Goal: Transaction & Acquisition: Purchase product/service

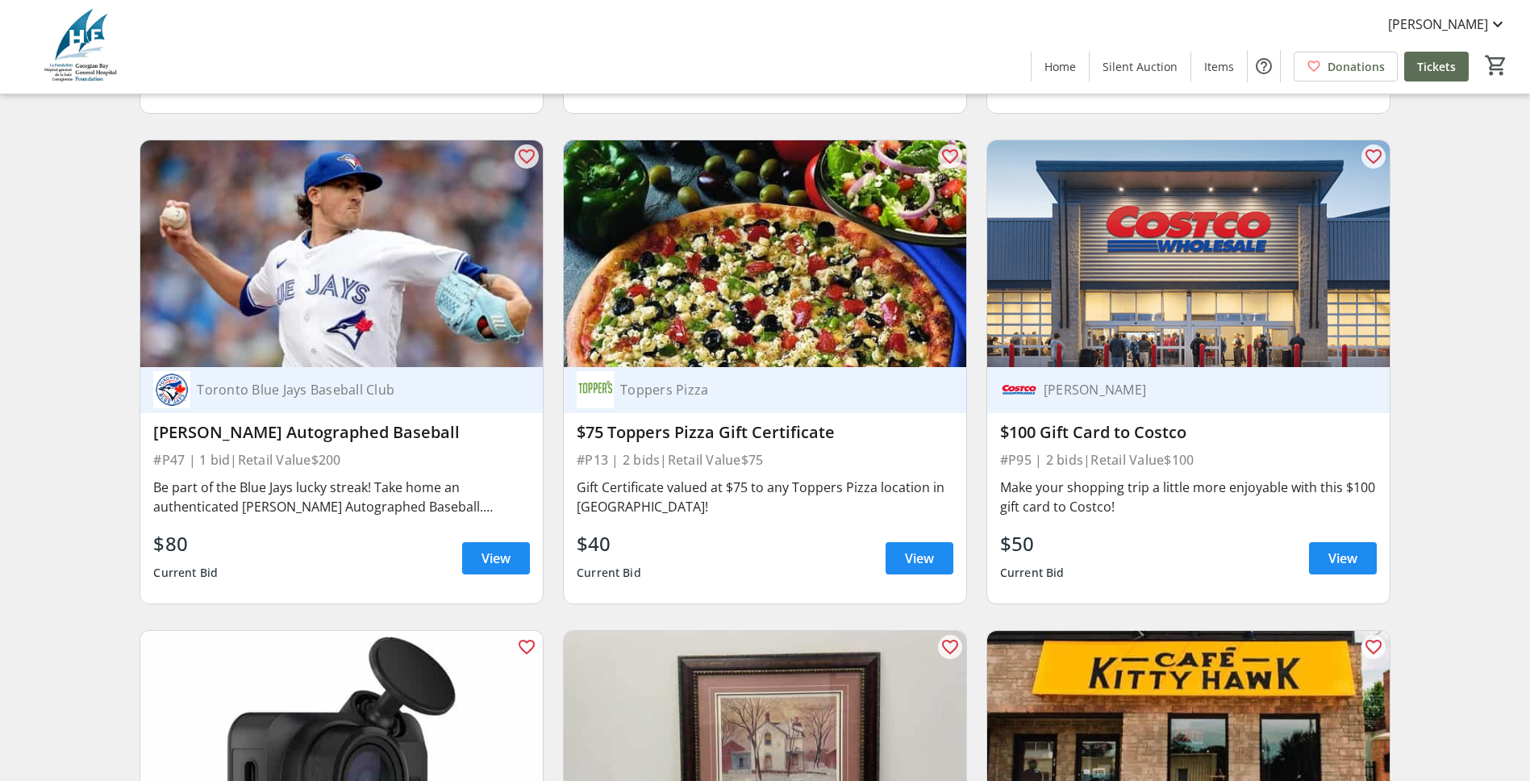
scroll to position [10321, 0]
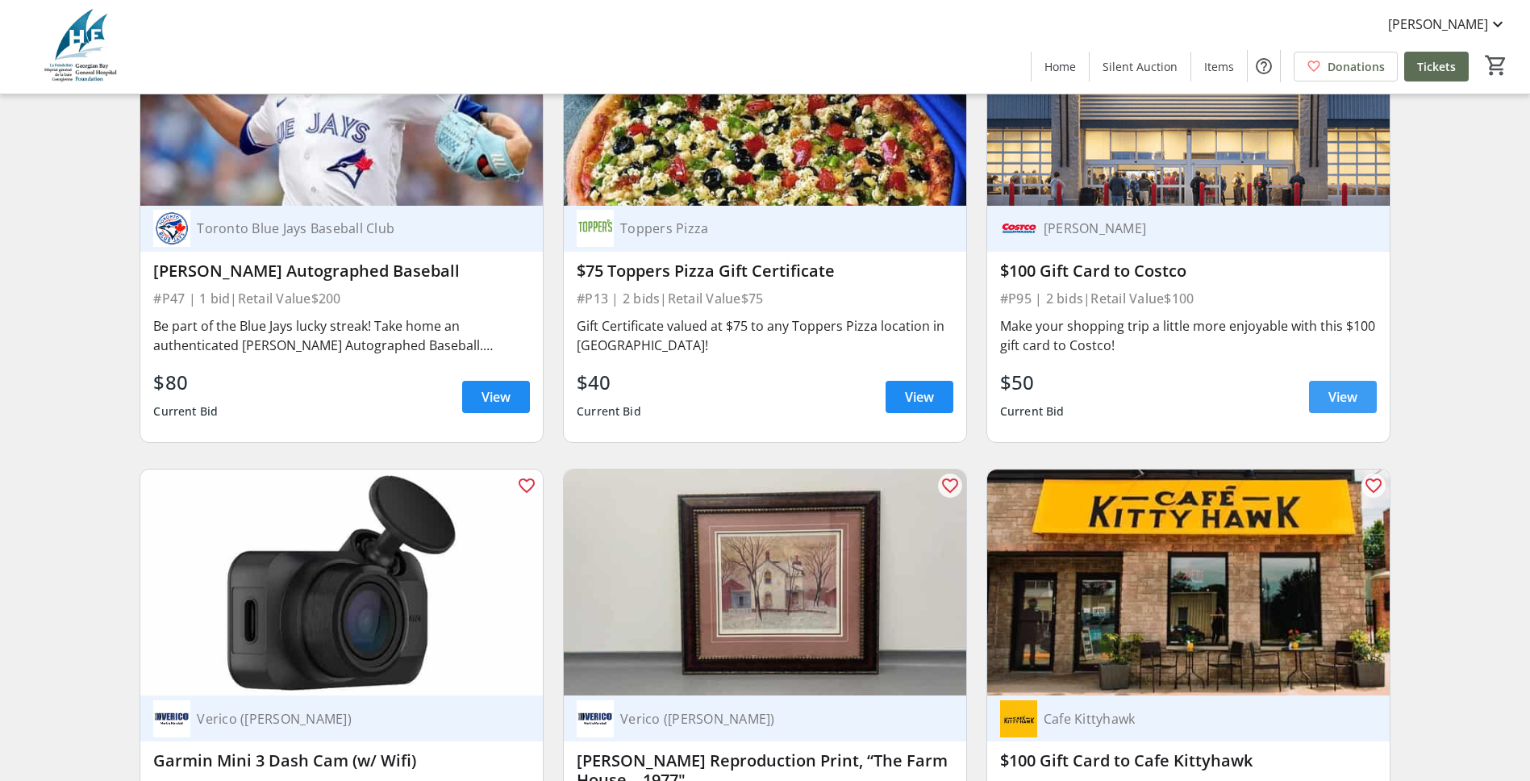
click at [1368, 377] on span at bounding box center [1343, 396] width 68 height 39
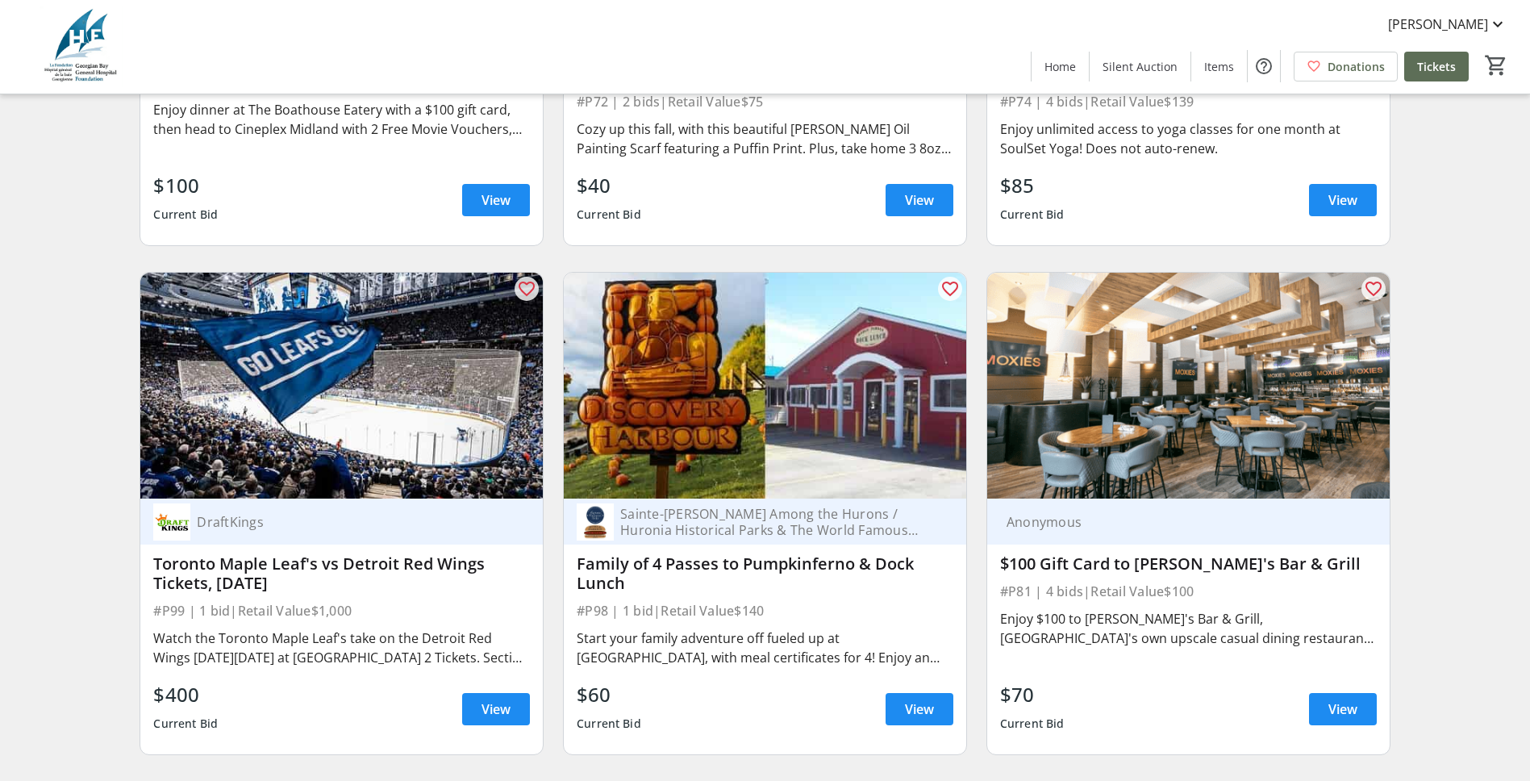
scroll to position [14595, 0]
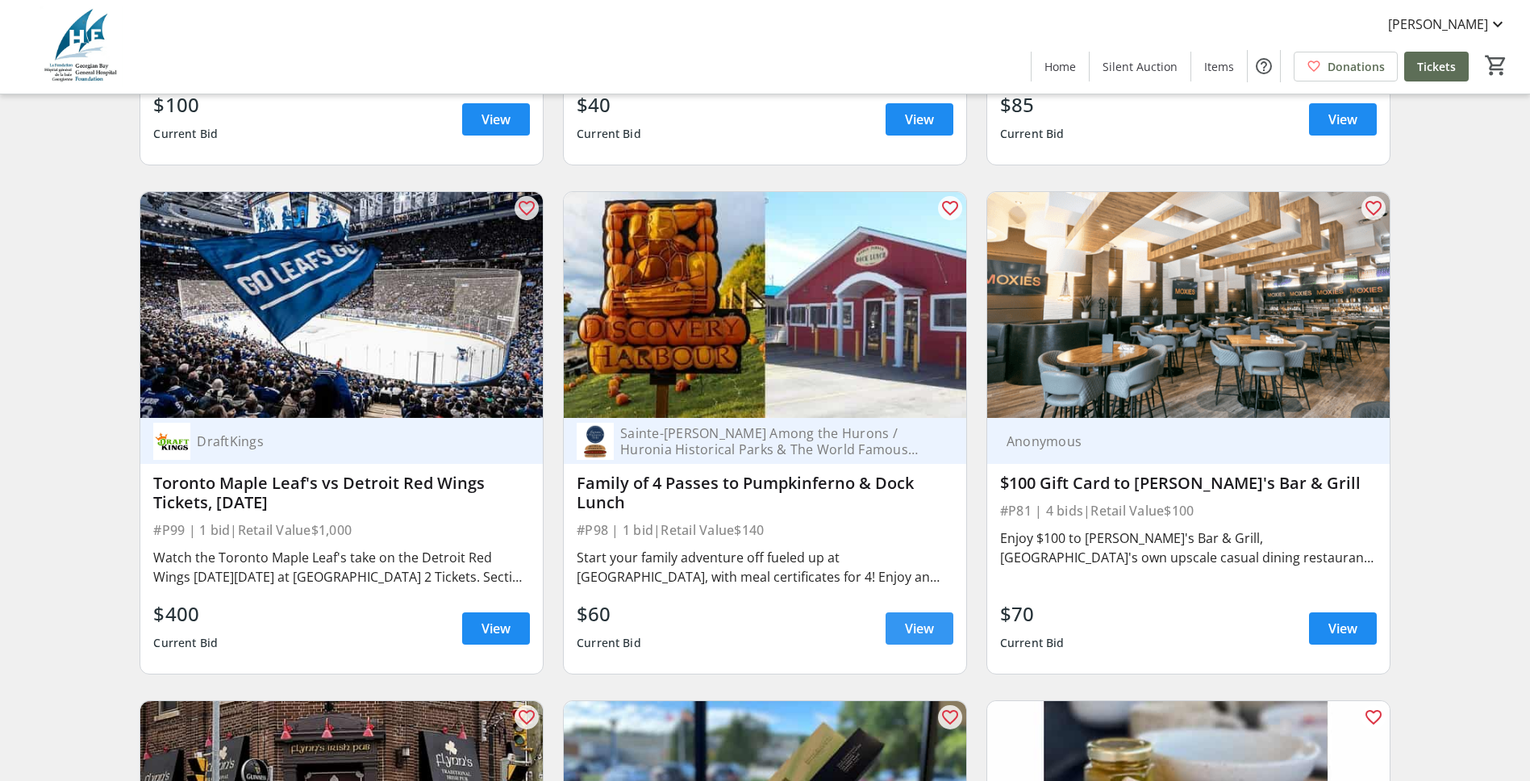
drag, startPoint x: 906, startPoint y: 596, endPoint x: 768, endPoint y: 600, distance: 137.9
click at [906, 618] on span "View" at bounding box center [919, 627] width 29 height 19
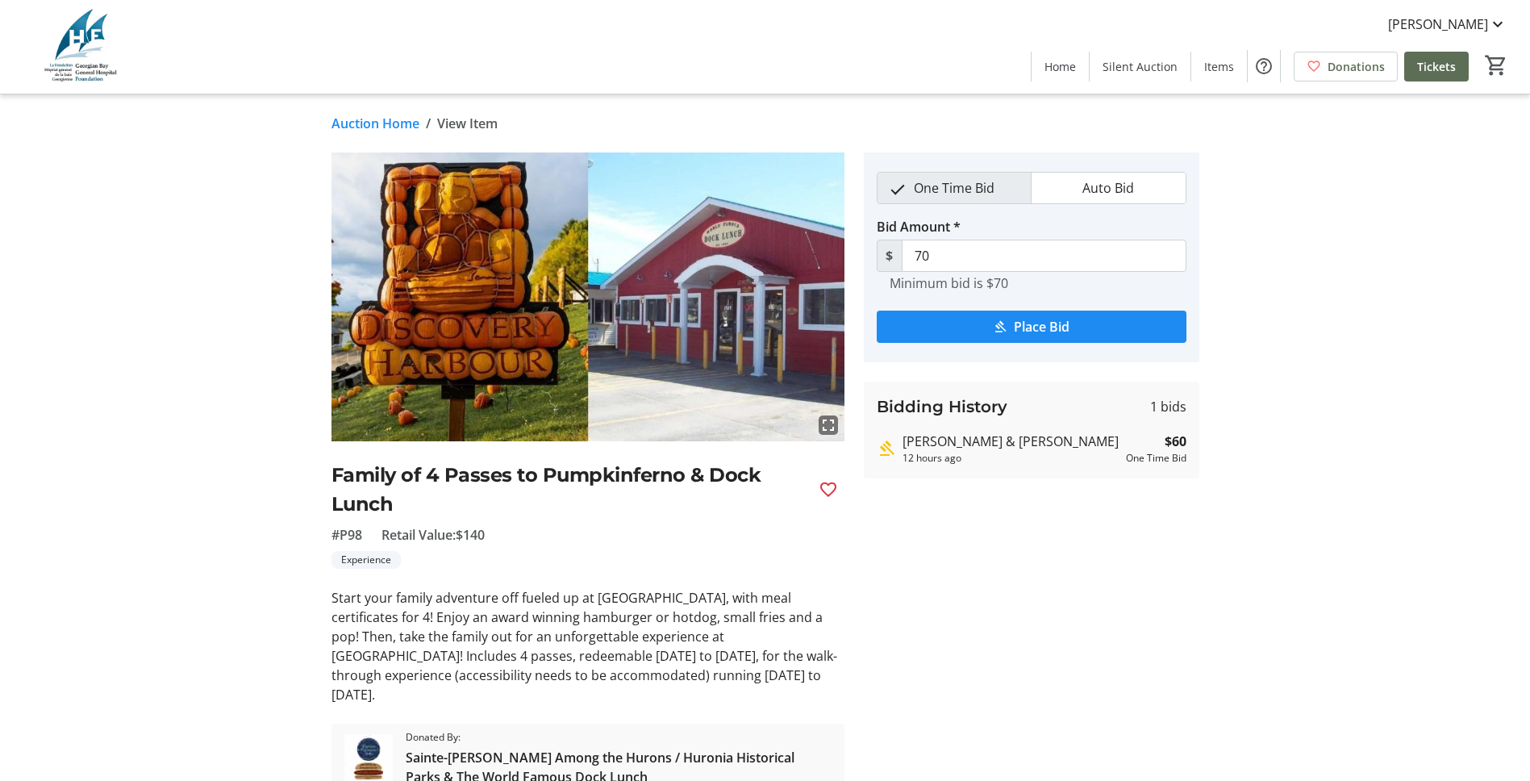
scroll to position [54, 0]
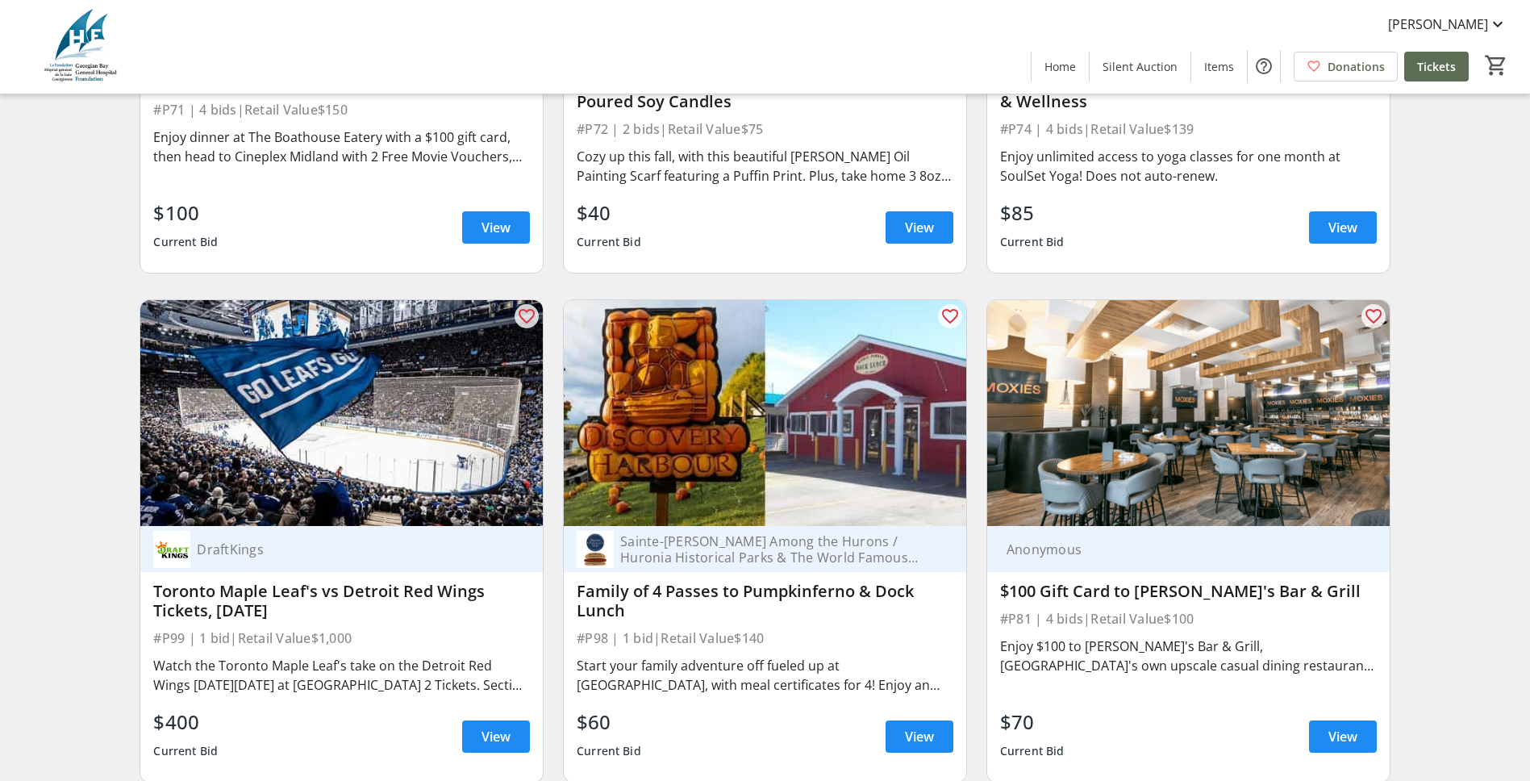
scroll to position [14084, 0]
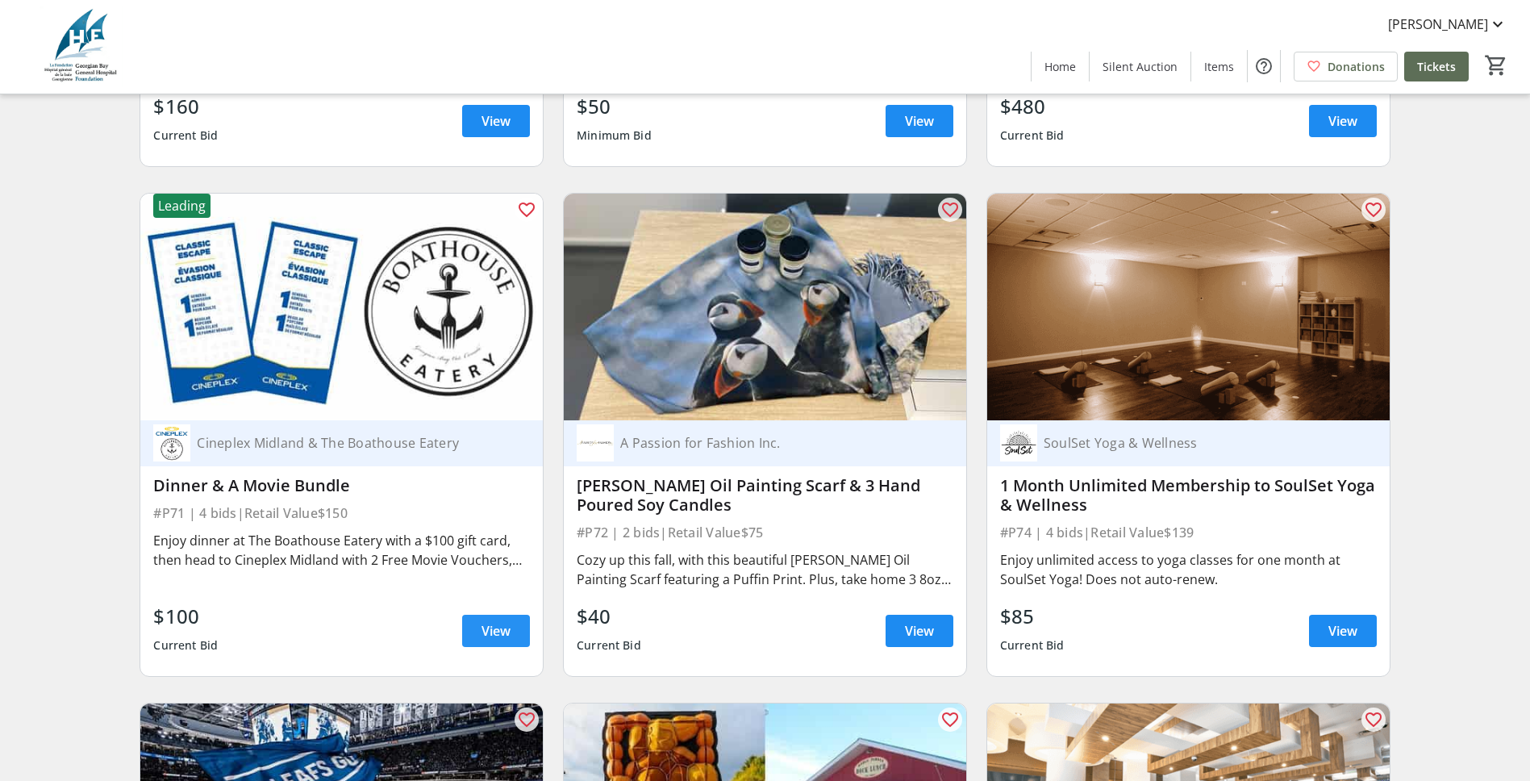
click at [493, 621] on span "View" at bounding box center [495, 630] width 29 height 19
